Goal: Transaction & Acquisition: Purchase product/service

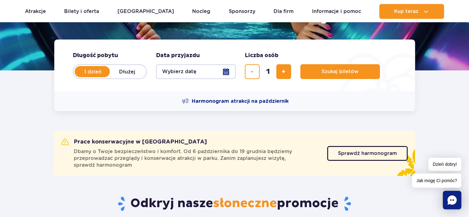
click at [185, 66] on button "Wybierz datę" at bounding box center [196, 71] width 80 height 15
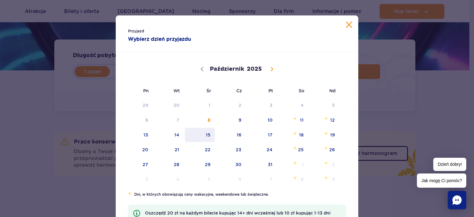
click at [184, 131] on span "15" at bounding box center [199, 135] width 31 height 14
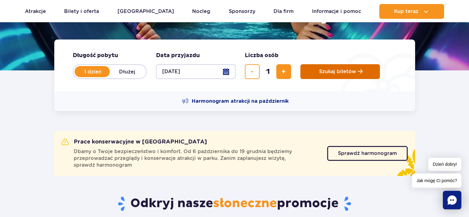
click at [333, 70] on span "Szukaj biletów" at bounding box center [337, 72] width 37 height 6
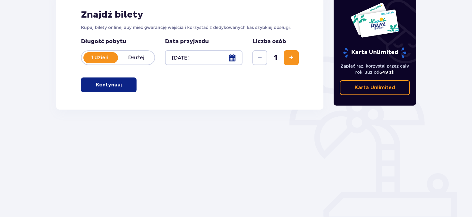
scroll to position [98, 0]
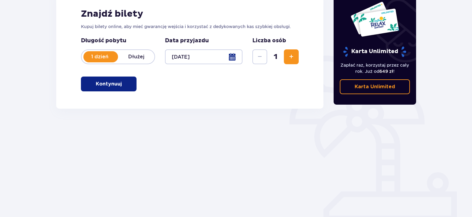
click at [96, 82] on p "Kontynuuj" at bounding box center [109, 84] width 26 height 7
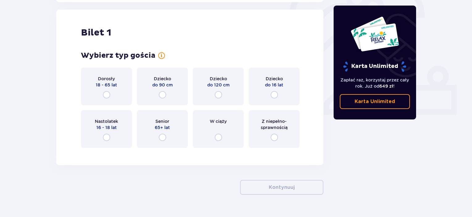
scroll to position [206, 0]
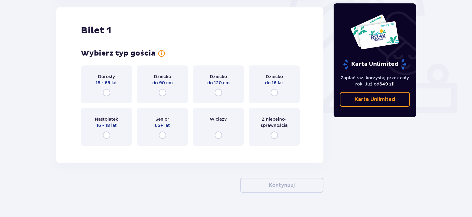
click at [278, 88] on div "Dziecko do 16 lat" at bounding box center [273, 84] width 51 height 38
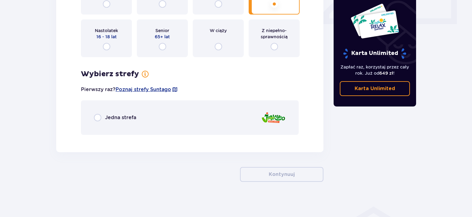
scroll to position [296, 0]
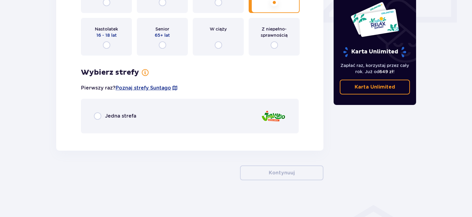
click at [220, 118] on div "Jedna strefa" at bounding box center [190, 116] width 218 height 35
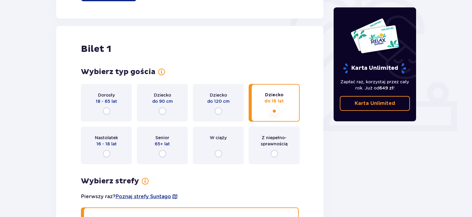
scroll to position [64, 0]
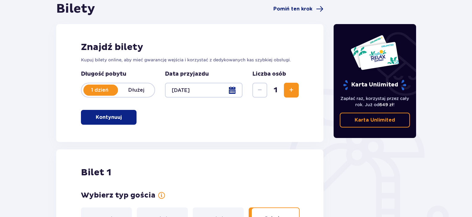
click at [311, 7] on span "Pomiń ten krok" at bounding box center [292, 9] width 39 height 7
